Goal: Navigation & Orientation: Find specific page/section

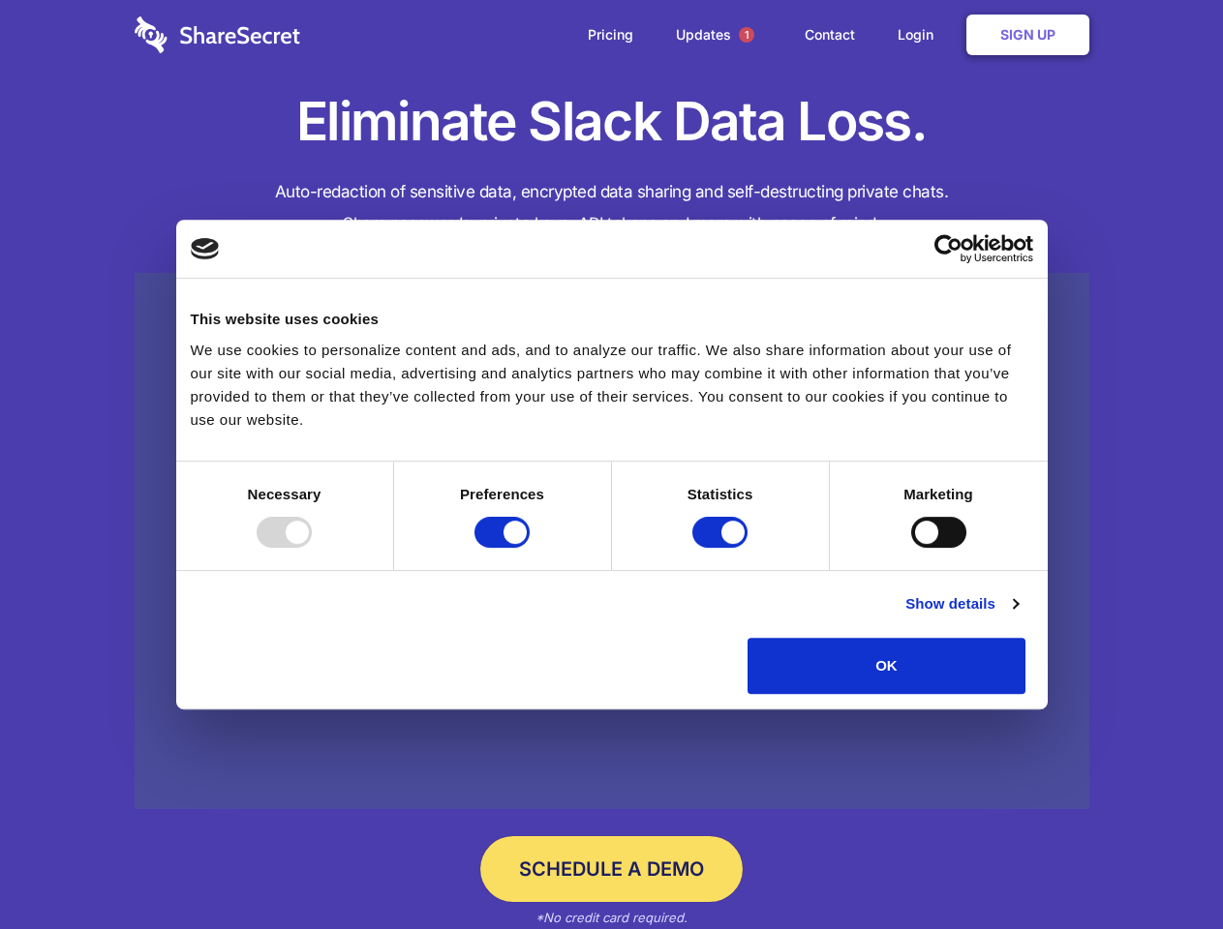
click at [312, 548] on div at bounding box center [284, 532] width 55 height 31
click at [529, 548] on input "Preferences" at bounding box center [501, 532] width 55 height 31
checkbox input "false"
click at [722, 548] on input "Statistics" at bounding box center [719, 532] width 55 height 31
checkbox input "false"
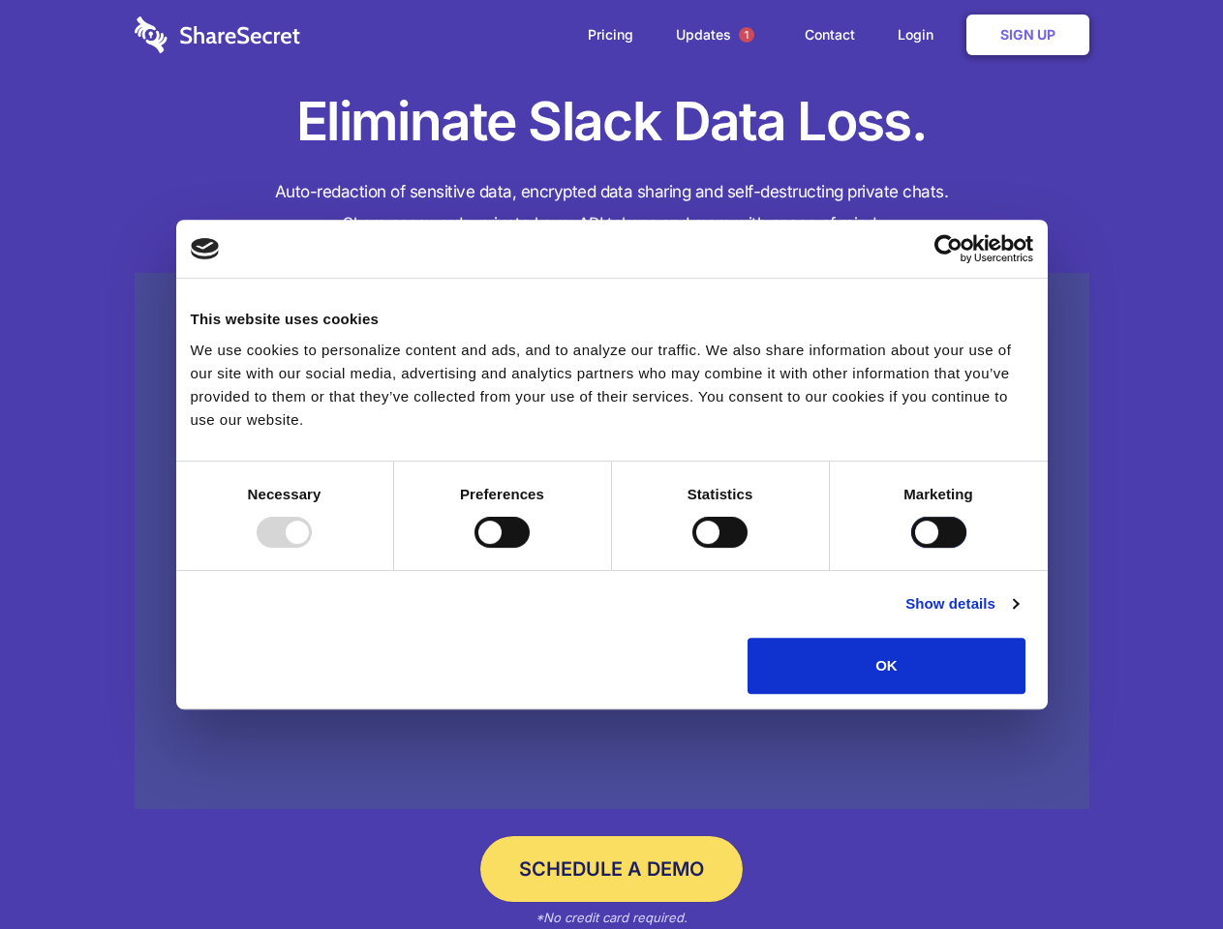
click at [911, 548] on input "Marketing" at bounding box center [938, 532] width 55 height 31
checkbox input "true"
click at [1017, 616] on link "Show details" at bounding box center [961, 603] width 112 height 23
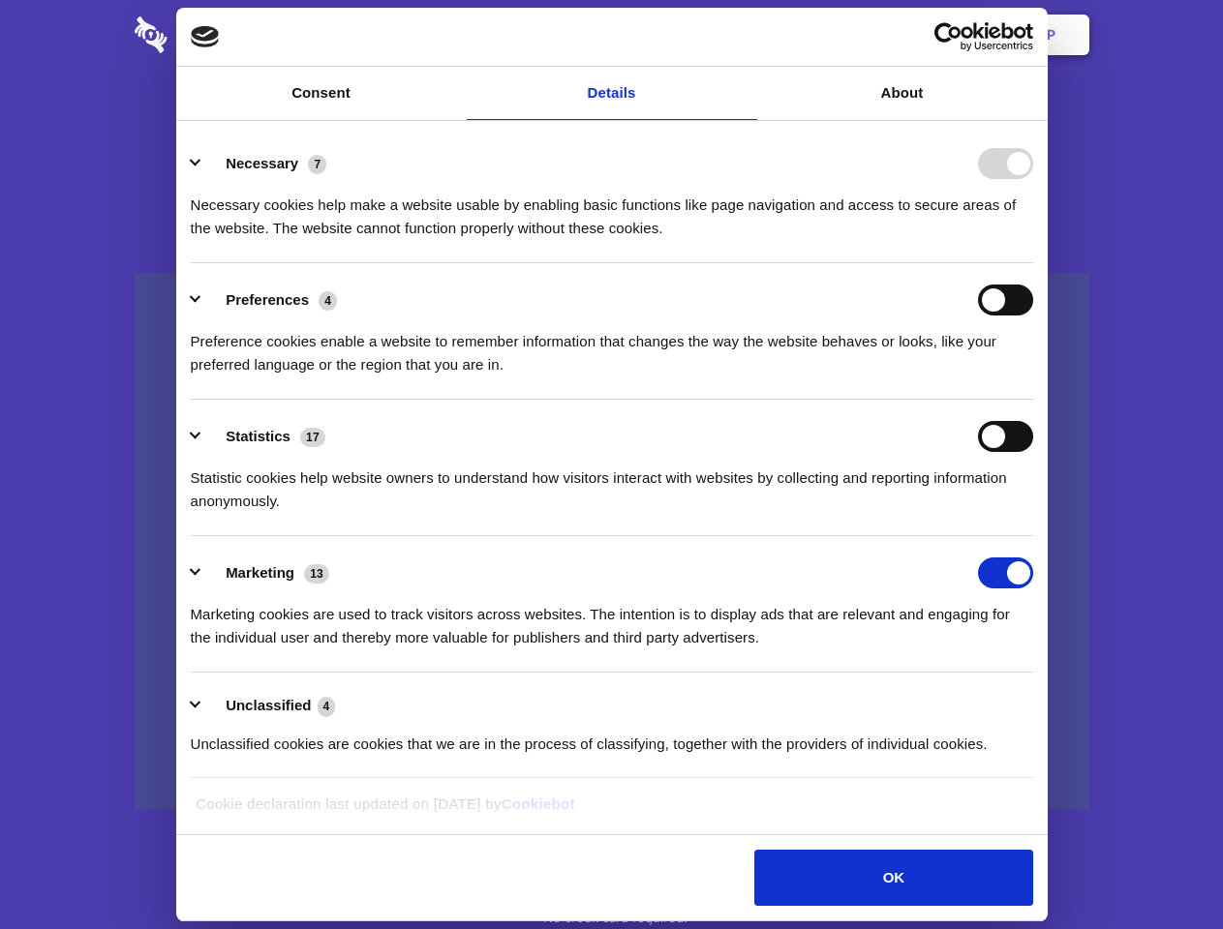
click at [1033, 240] on div "Necessary 7 Necessary cookies help make a website usable by enabling basic func…" at bounding box center [612, 194] width 842 height 92
click at [745, 35] on span "1" at bounding box center [746, 34] width 15 height 15
